Goal: Task Accomplishment & Management: Manage account settings

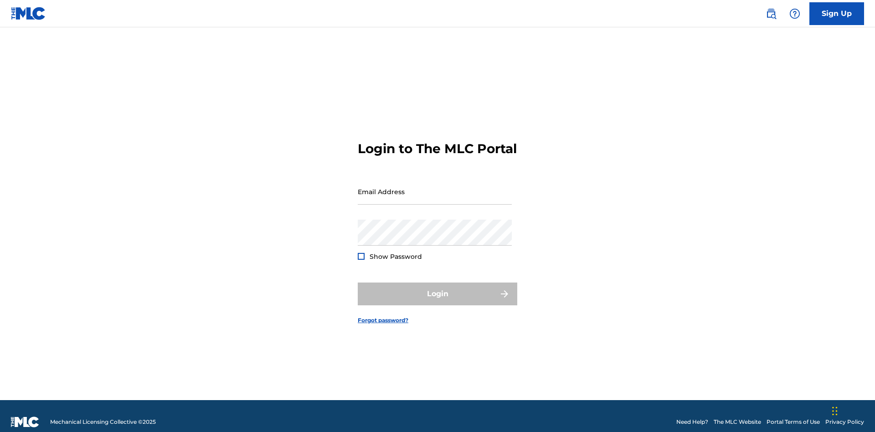
scroll to position [12, 0]
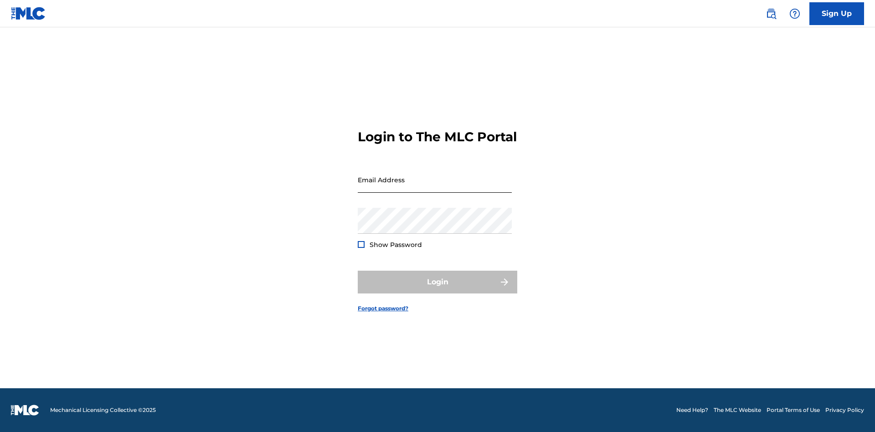
click at [435, 187] on input "Email Address" at bounding box center [435, 180] width 154 height 26
type input "[EMAIL_ADDRESS][DOMAIN_NAME]"
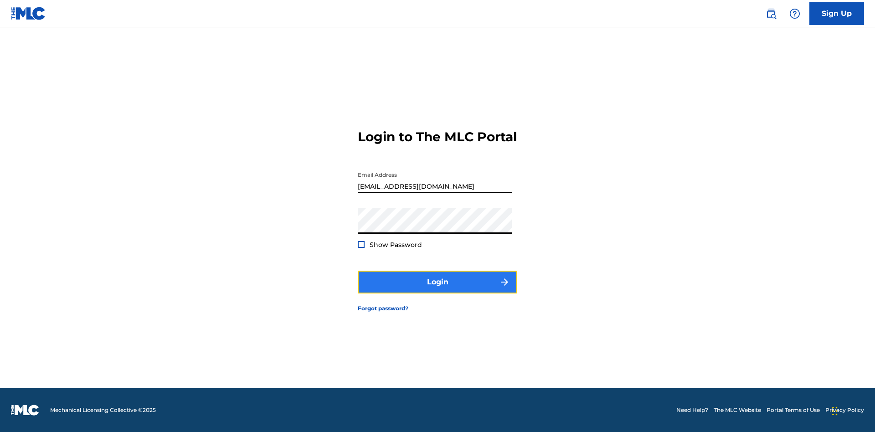
click at [437, 290] on button "Login" at bounding box center [437, 282] width 159 height 23
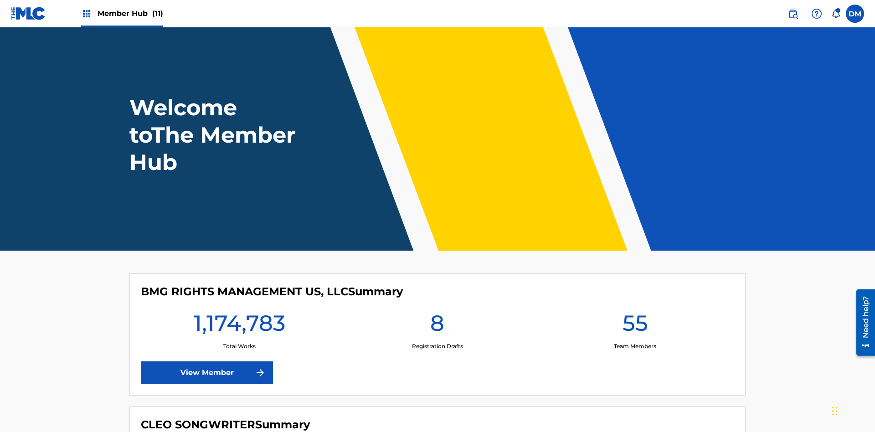
click at [130, 13] on span "Member Hub (11)" at bounding box center [130, 13] width 66 height 10
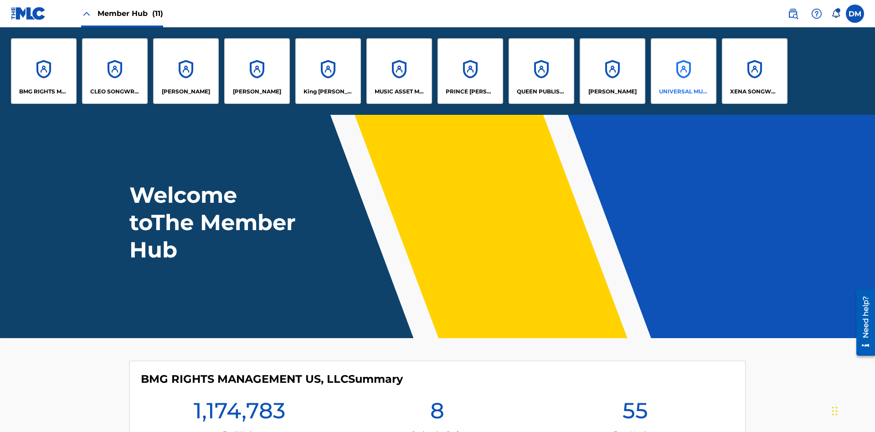
click at [683, 92] on p "UNIVERSAL MUSIC PUB GROUP" at bounding box center [684, 91] width 50 height 8
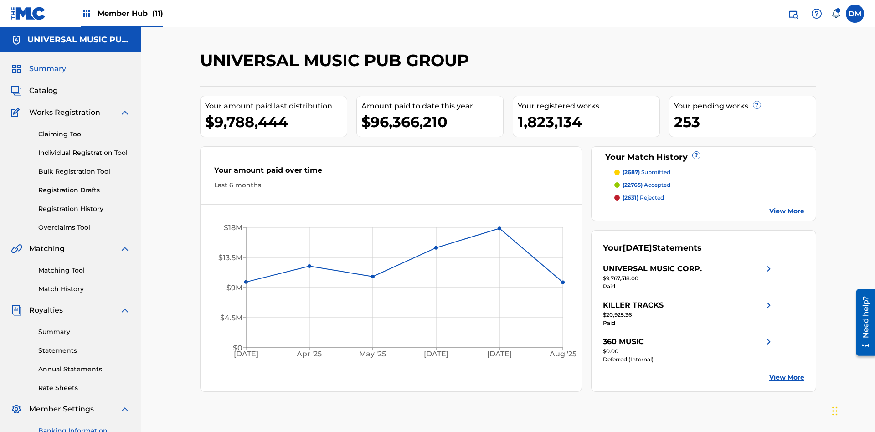
click at [84, 426] on link "Banking Information" at bounding box center [84, 431] width 92 height 10
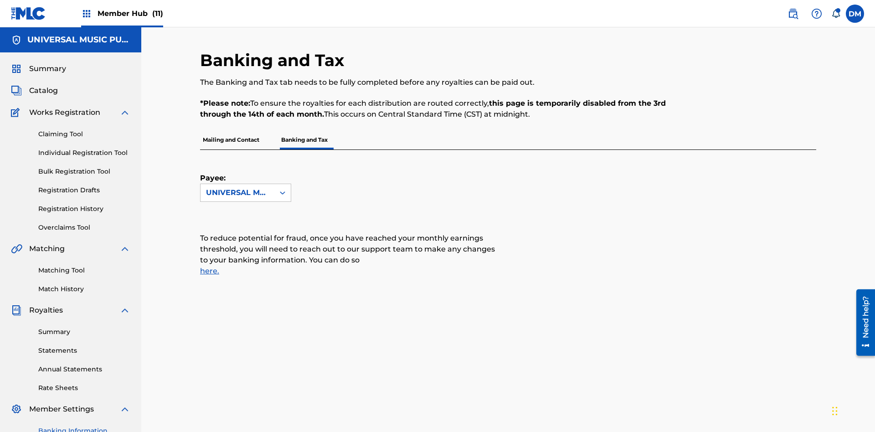
scroll to position [174, 0]
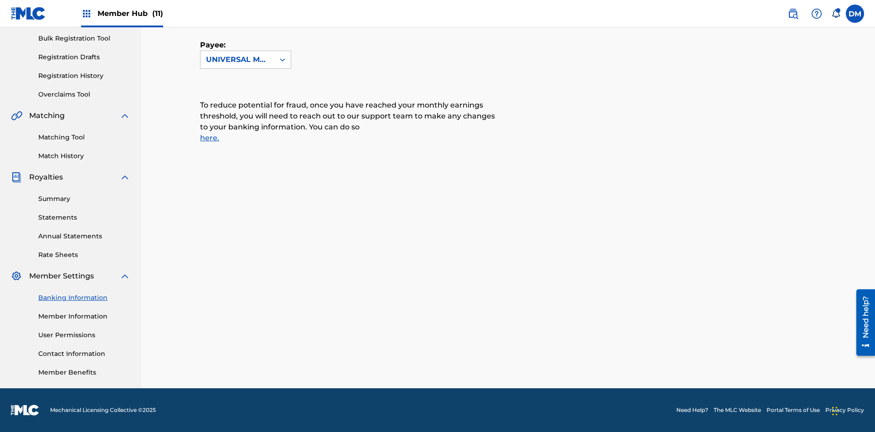
click at [130, 13] on span "Member Hub (11)" at bounding box center [130, 13] width 66 height 10
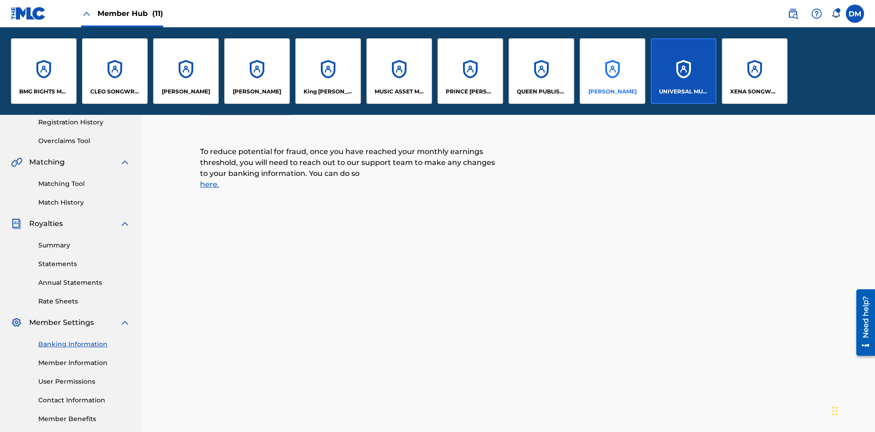
click at [612, 92] on p "[PERSON_NAME]" at bounding box center [612, 91] width 48 height 8
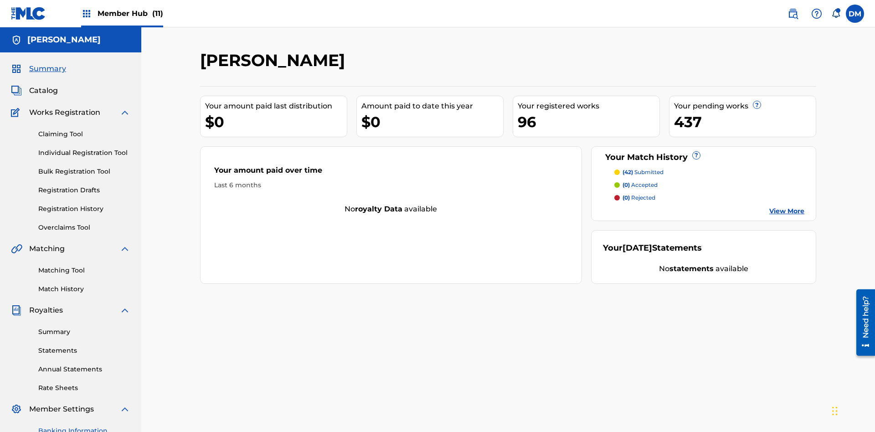
click at [84, 426] on link "Banking Information" at bounding box center [84, 431] width 92 height 10
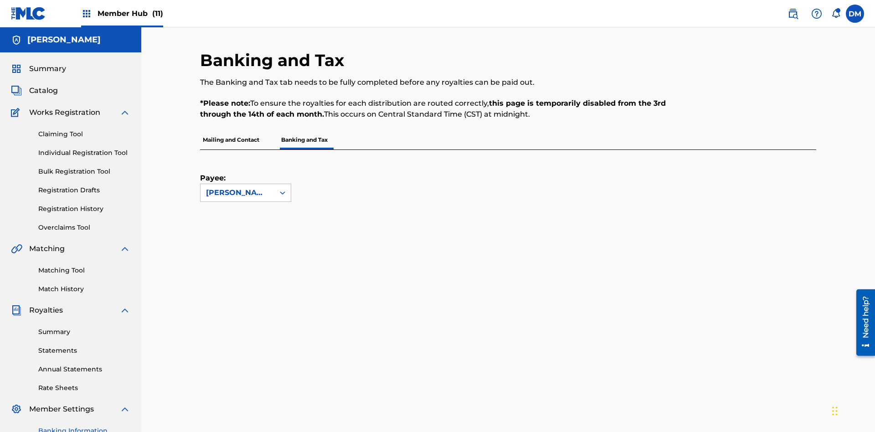
click at [130, 13] on span "Member Hub (11)" at bounding box center [130, 13] width 66 height 10
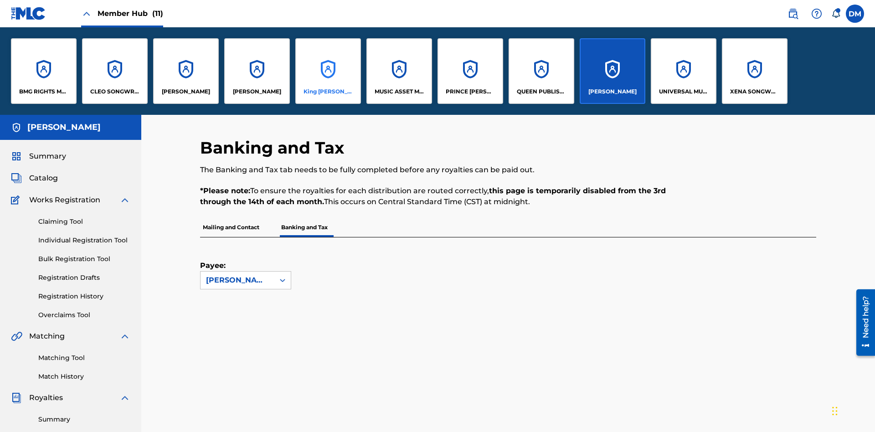
click at [328, 92] on p "King [PERSON_NAME]" at bounding box center [328, 91] width 50 height 8
